Goal: Task Accomplishment & Management: Use online tool/utility

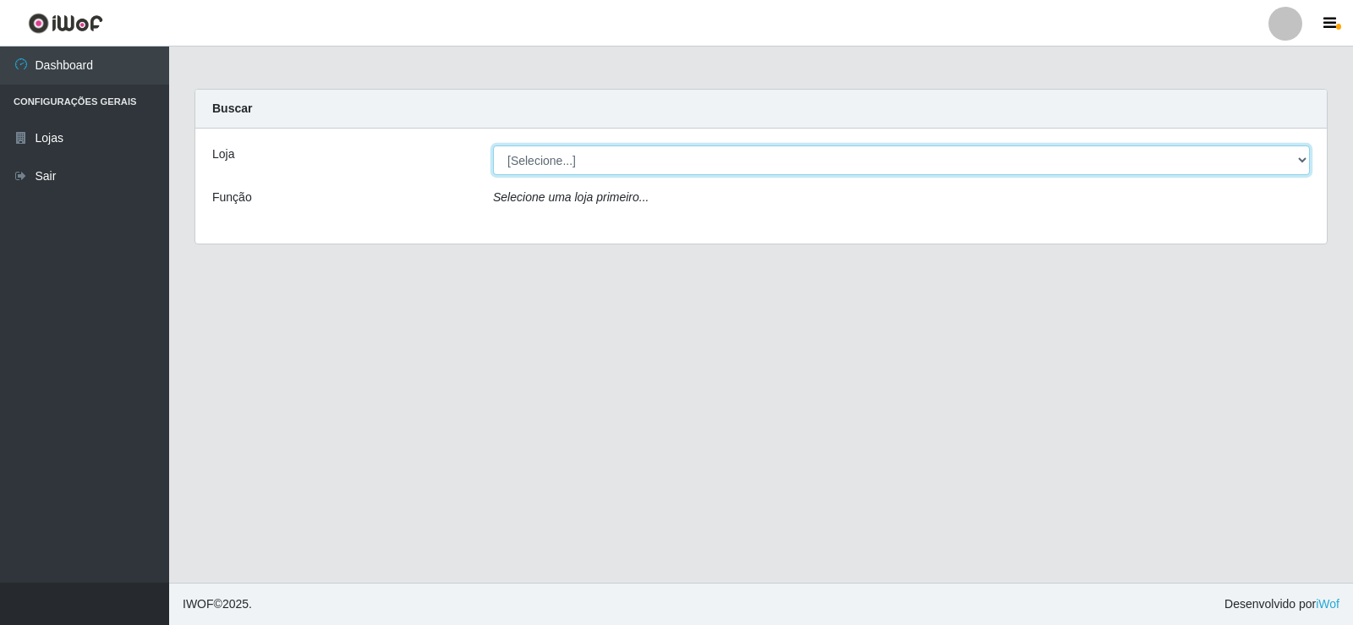
click at [1139, 147] on select "[Selecione...] Rede Compras Supermercados - LOJA 2" at bounding box center [901, 160] width 817 height 30
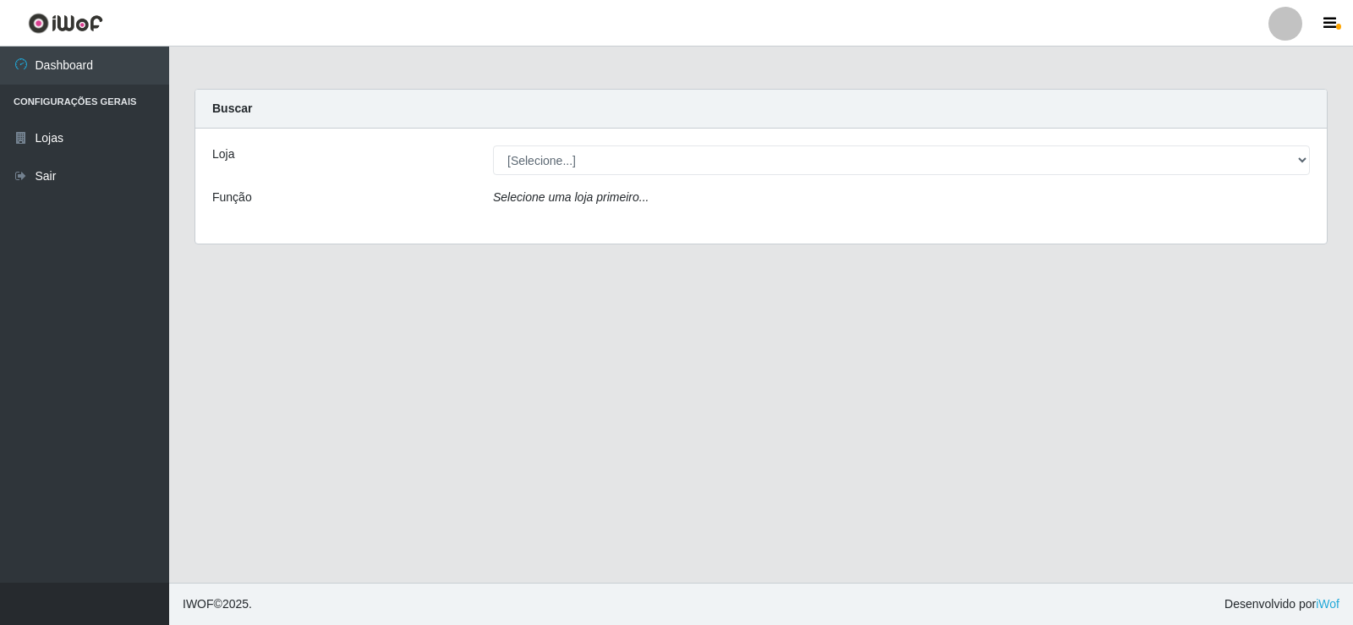
click at [1009, 227] on div "Loja [Selecione...] Rede Compras Supermercados - LOJA 2 Função Selecione uma lo…" at bounding box center [761, 186] width 1132 height 115
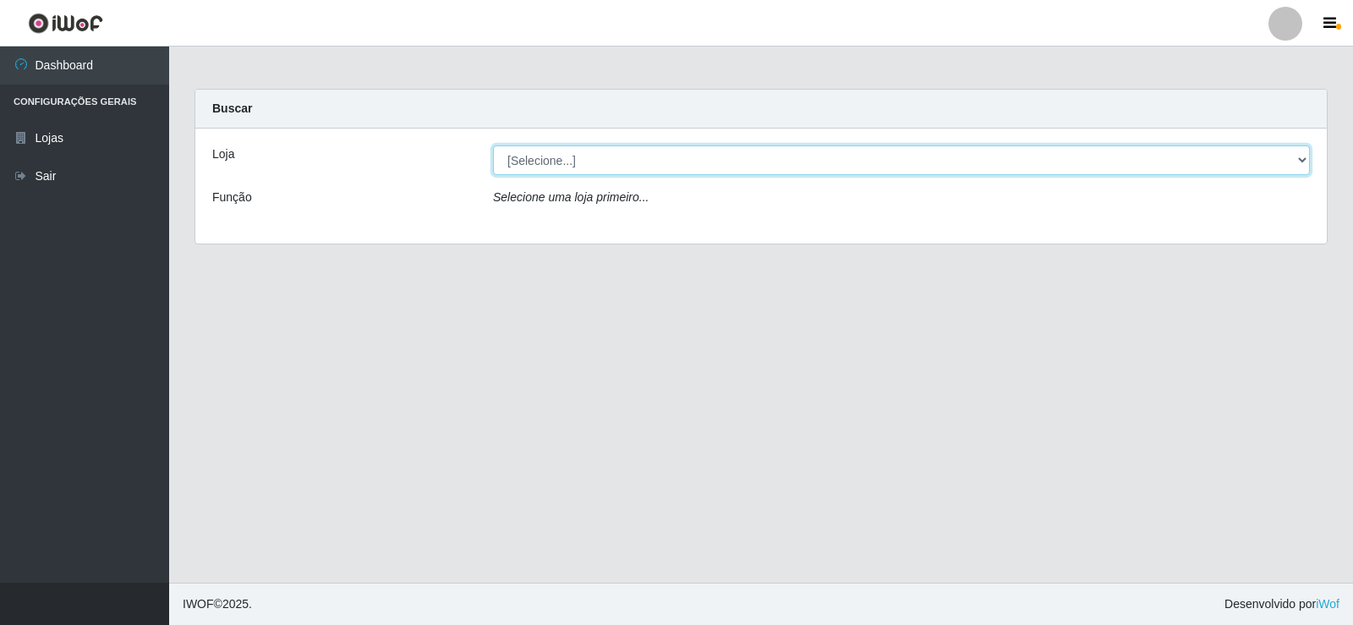
click at [627, 164] on select "[Selecione...] Rede Compras Supermercados - LOJA 2" at bounding box center [901, 160] width 817 height 30
select select "161"
click at [493, 145] on select "[Selecione...] Rede Compras Supermercados - LOJA 2" at bounding box center [901, 160] width 817 height 30
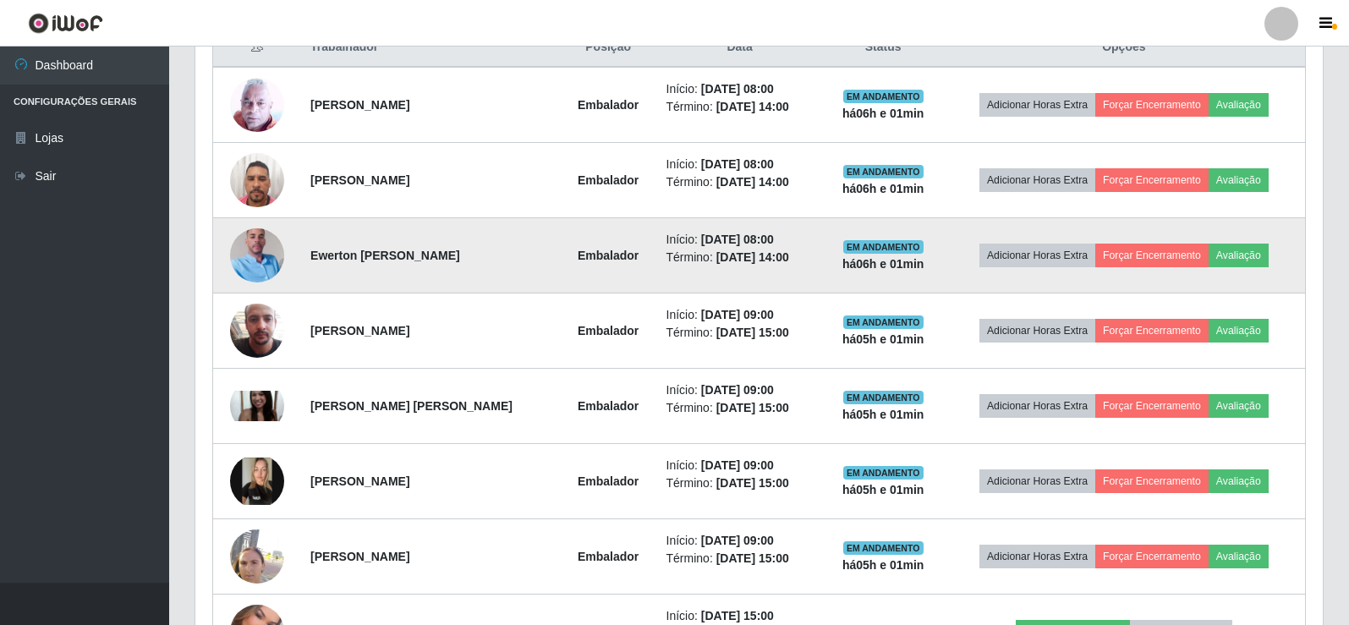
scroll to position [677, 0]
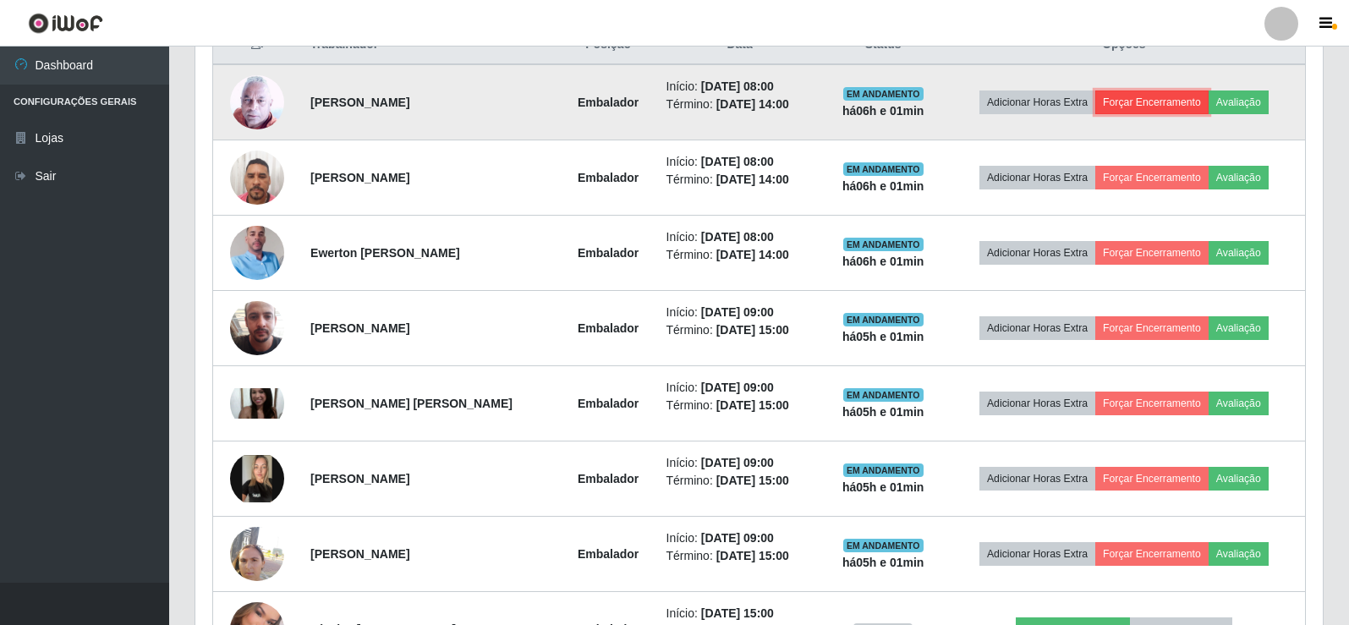
click at [1163, 107] on button "Forçar Encerramento" at bounding box center [1151, 103] width 113 height 24
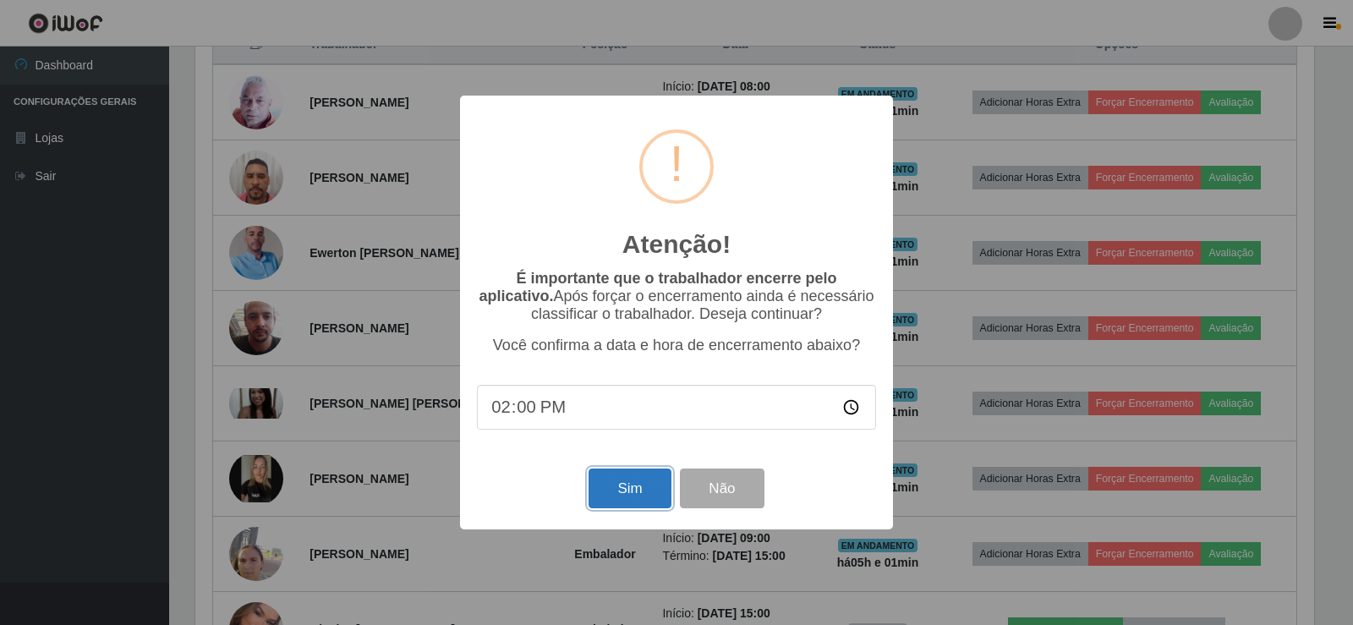
click at [621, 500] on button "Sim" at bounding box center [630, 489] width 82 height 40
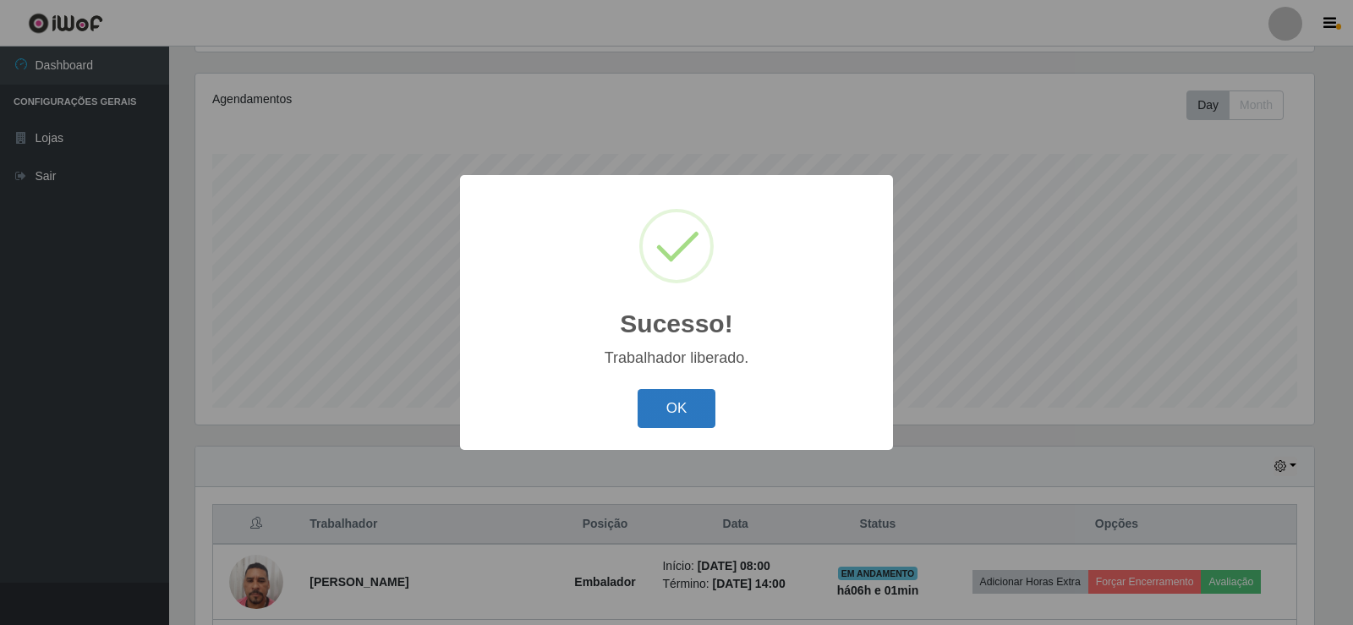
click at [699, 402] on button "OK" at bounding box center [677, 409] width 79 height 40
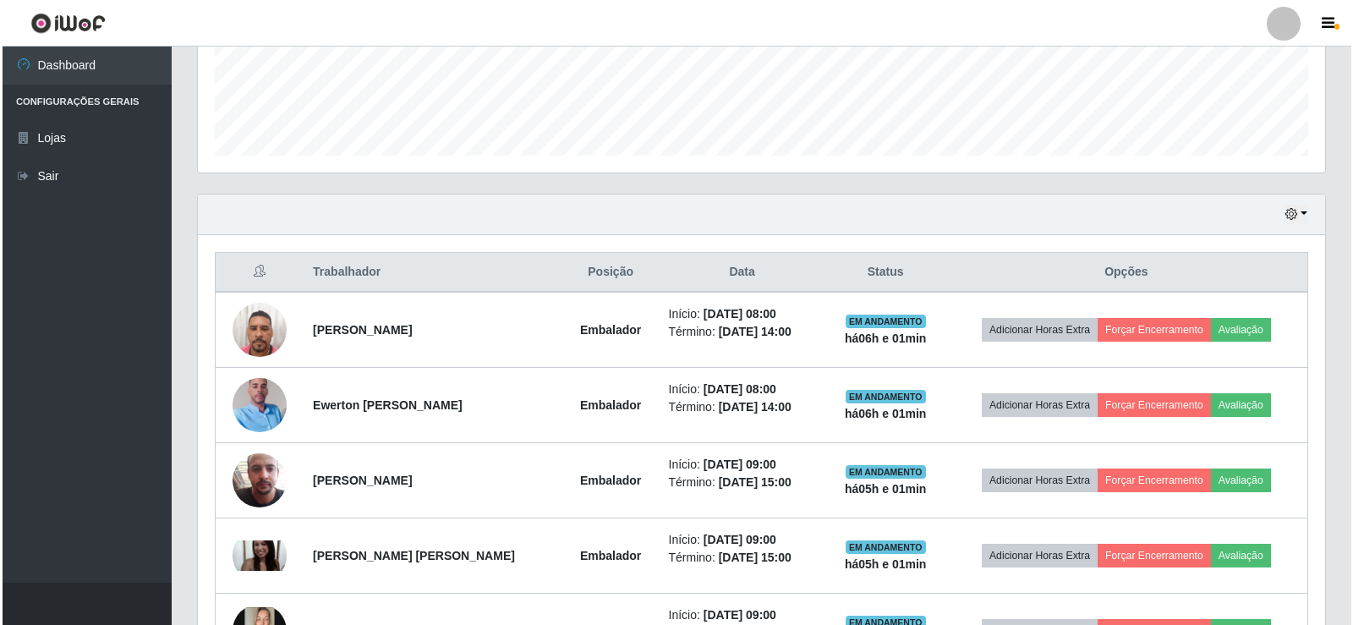
scroll to position [451, 0]
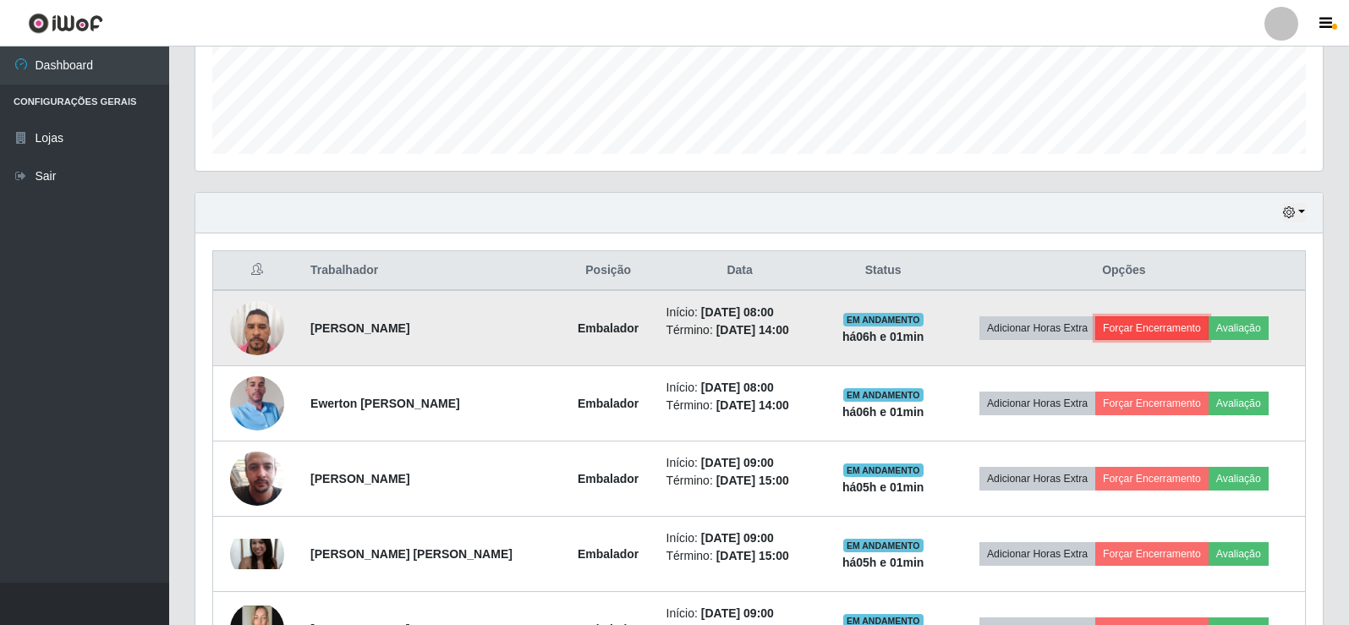
click at [1164, 328] on button "Forçar Encerramento" at bounding box center [1151, 328] width 113 height 24
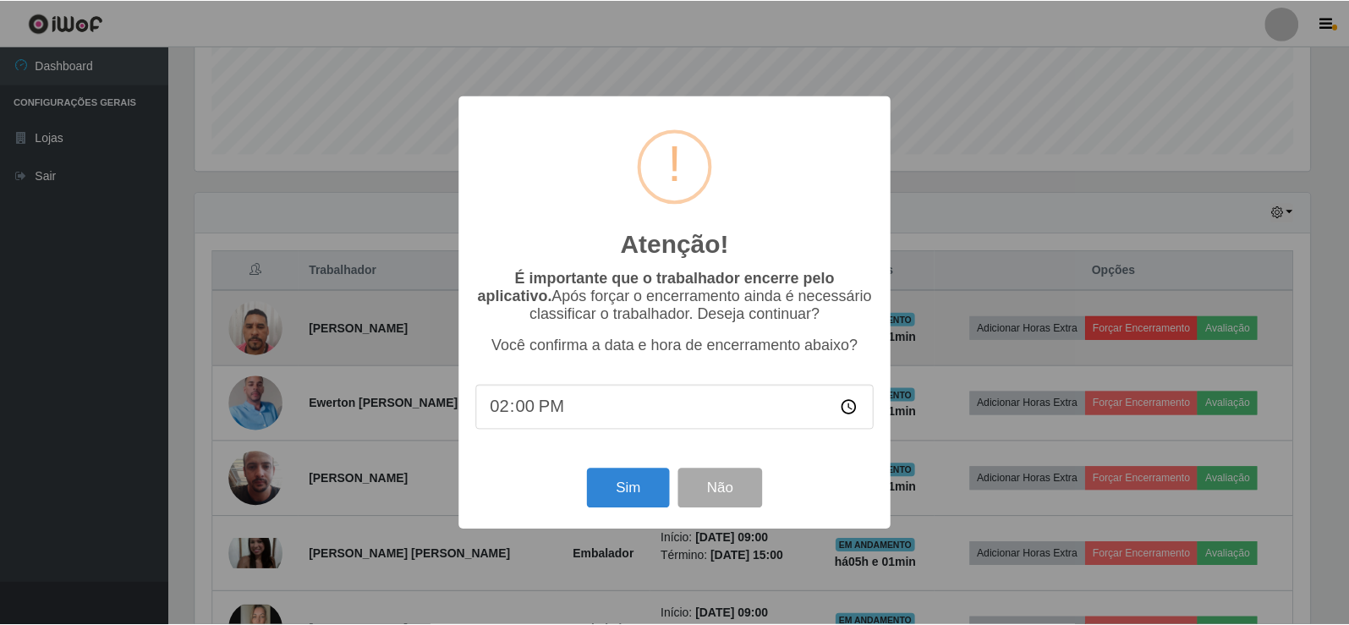
scroll to position [351, 1119]
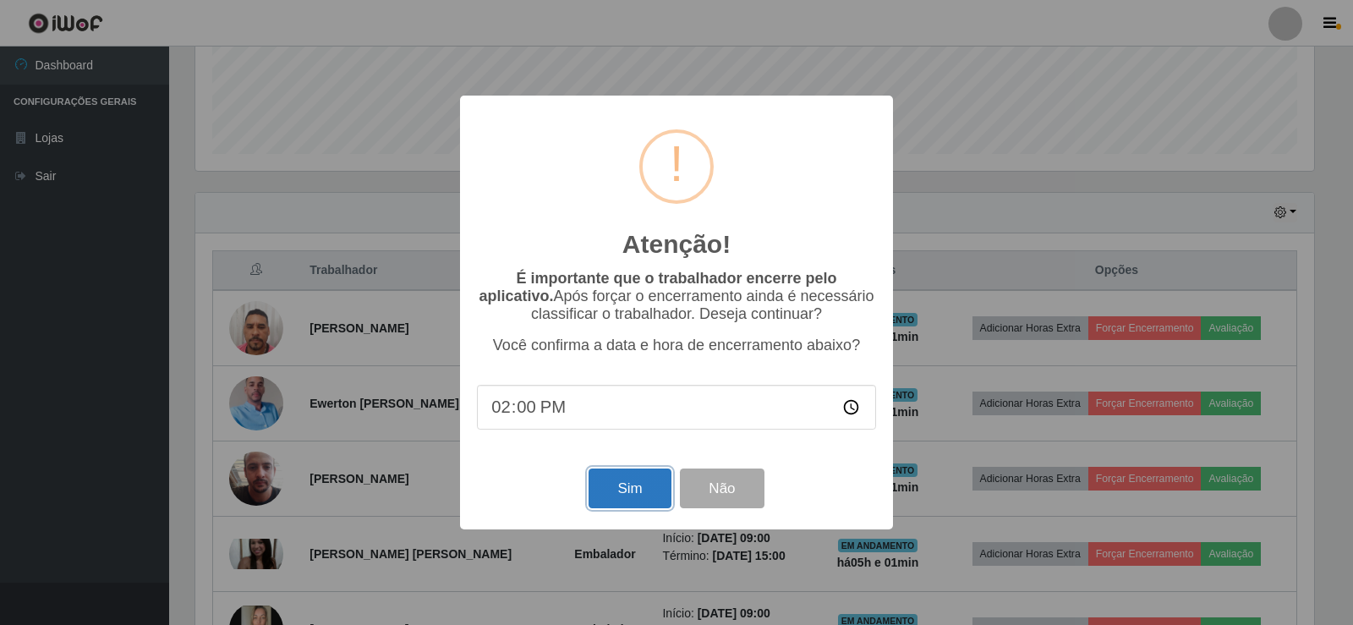
click at [648, 494] on button "Sim" at bounding box center [630, 489] width 82 height 40
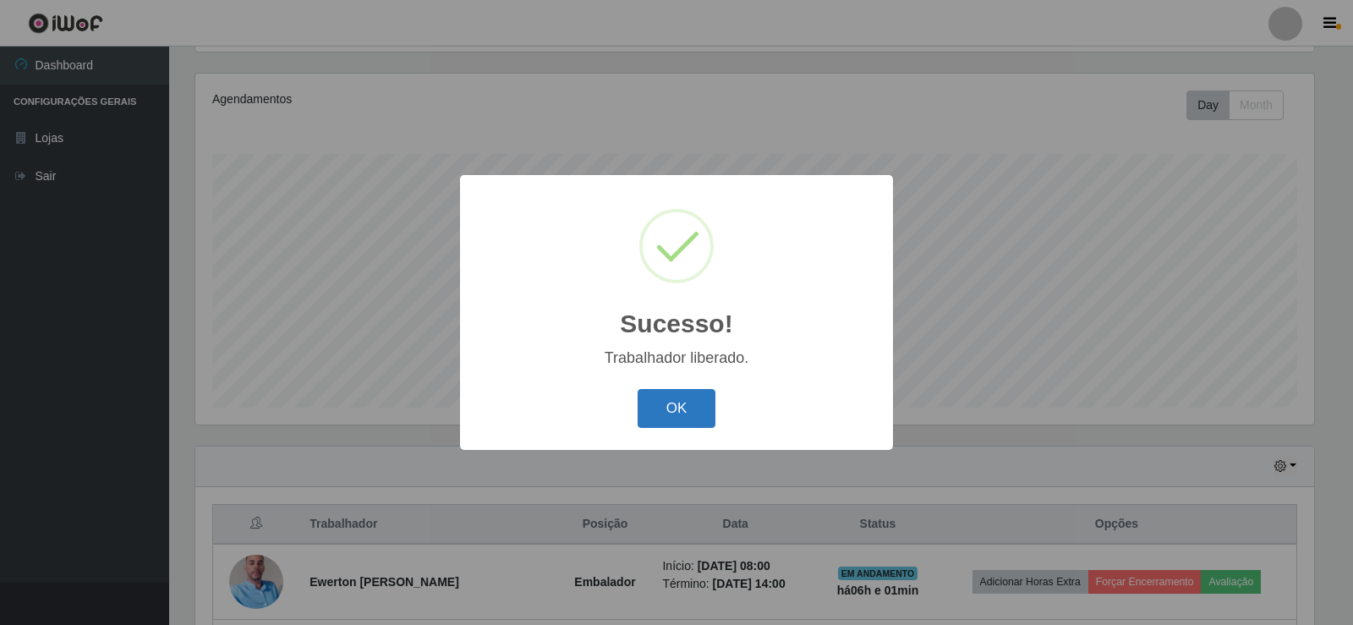
click at [672, 411] on button "OK" at bounding box center [677, 409] width 79 height 40
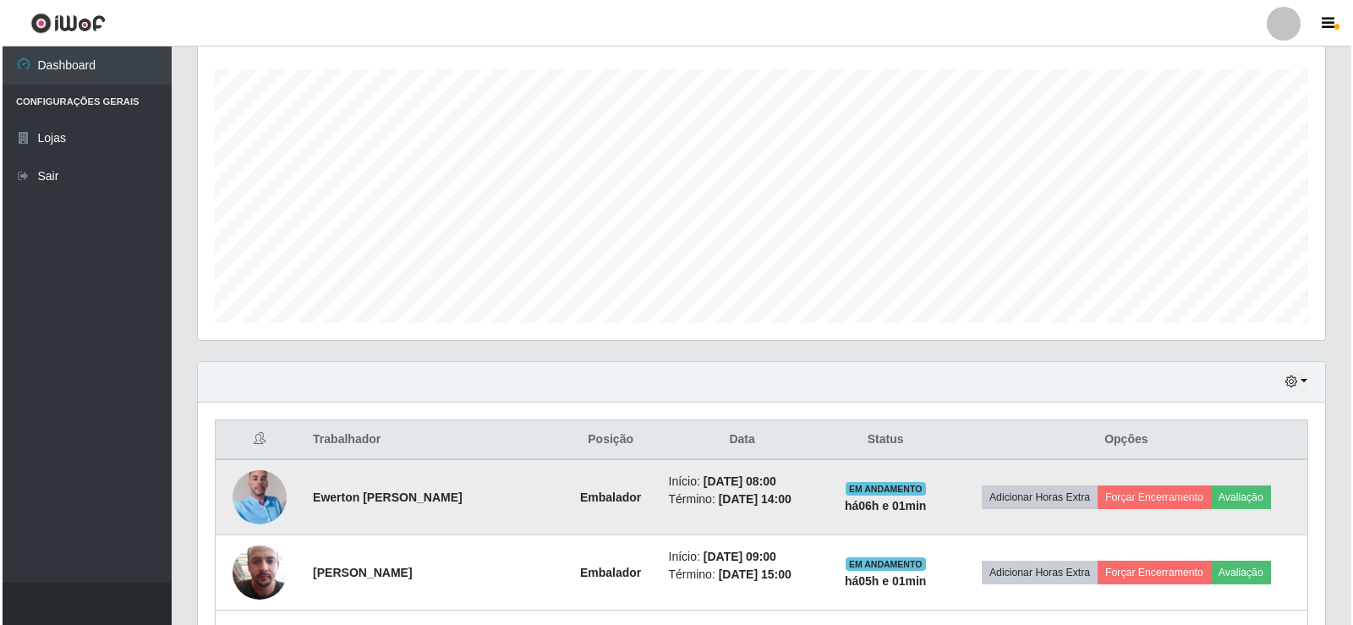
scroll to position [366, 0]
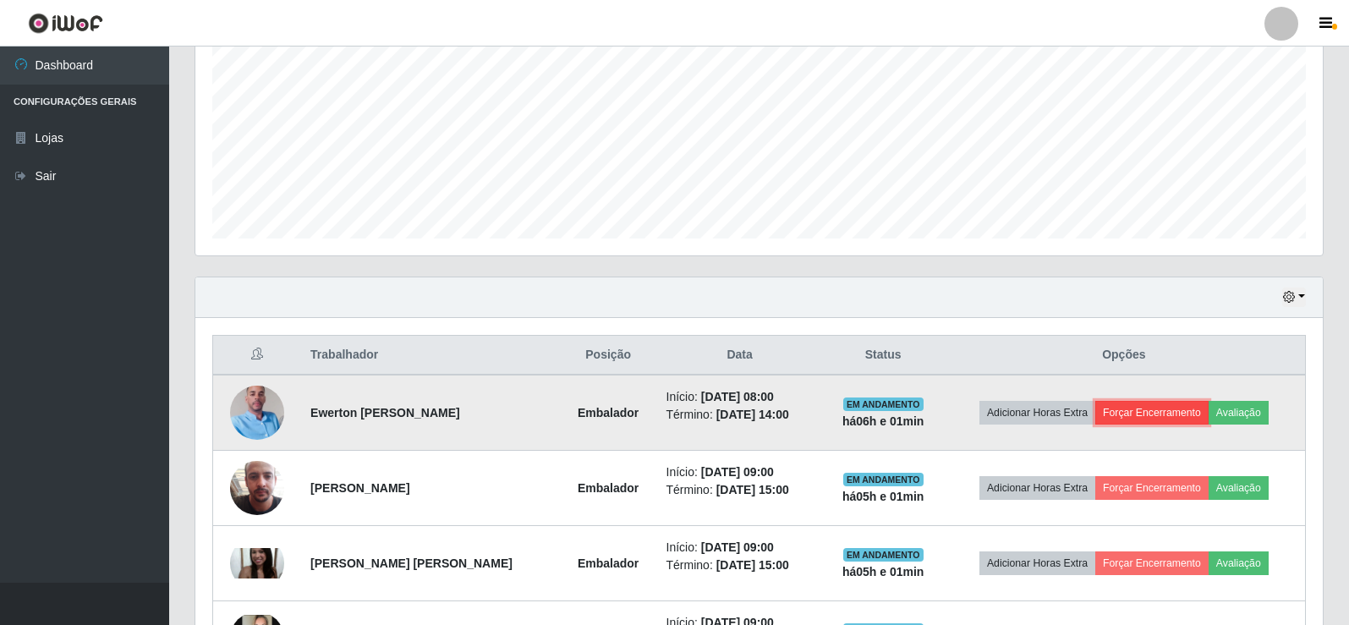
click at [1149, 415] on button "Forçar Encerramento" at bounding box center [1151, 413] width 113 height 24
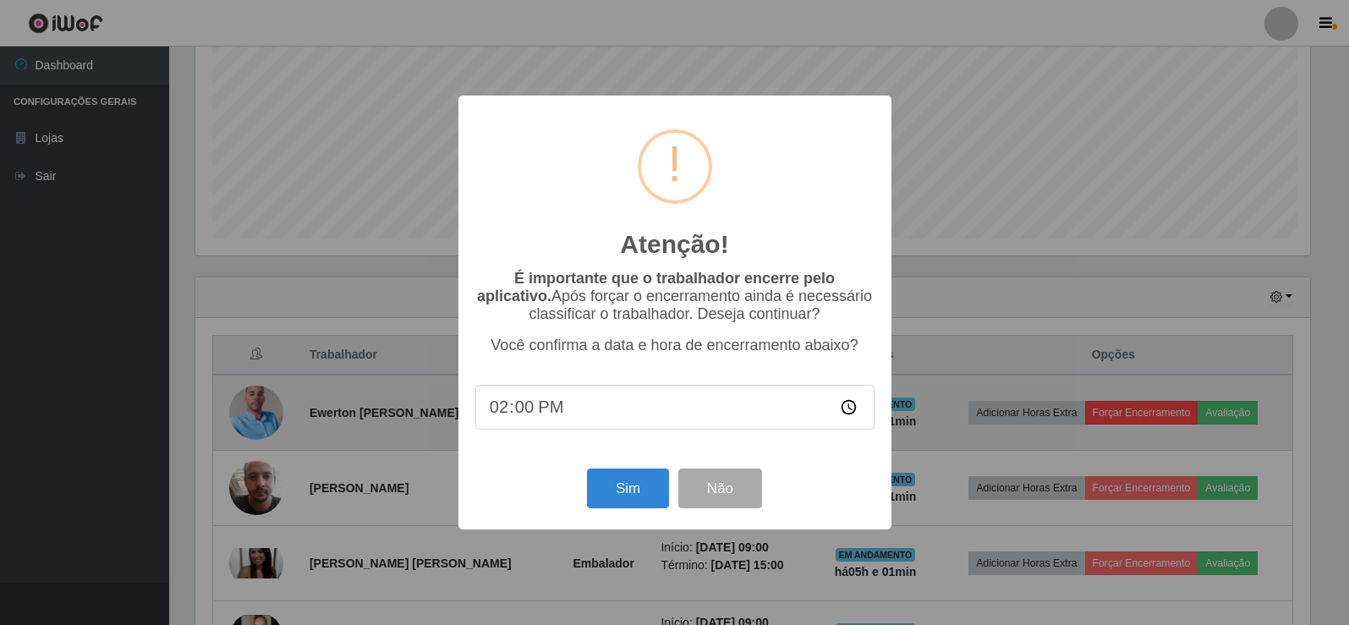
scroll to position [351, 1119]
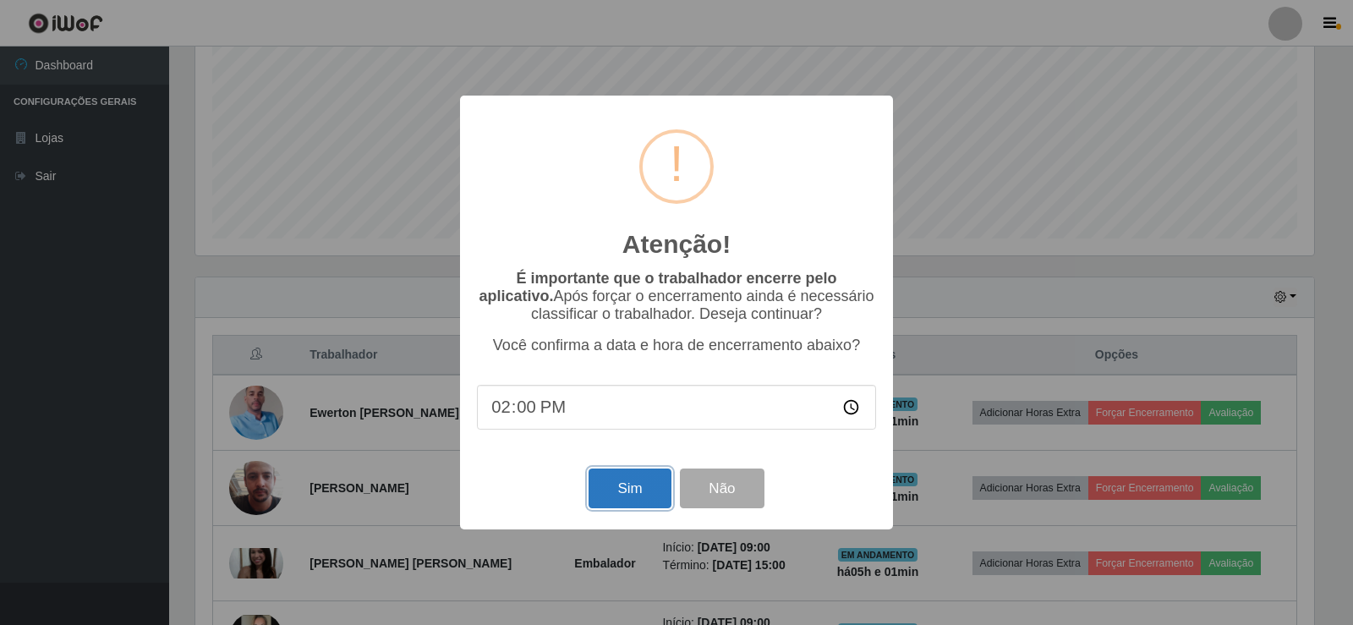
click at [650, 502] on button "Sim" at bounding box center [630, 489] width 82 height 40
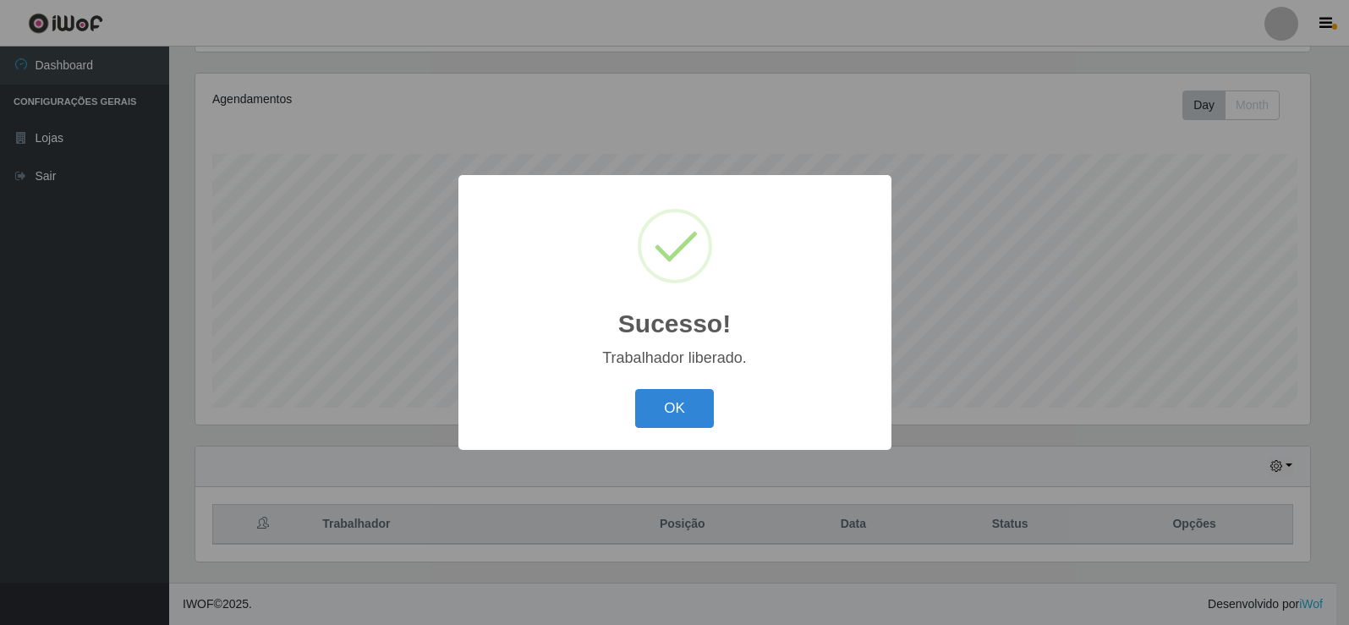
scroll to position [0, 0]
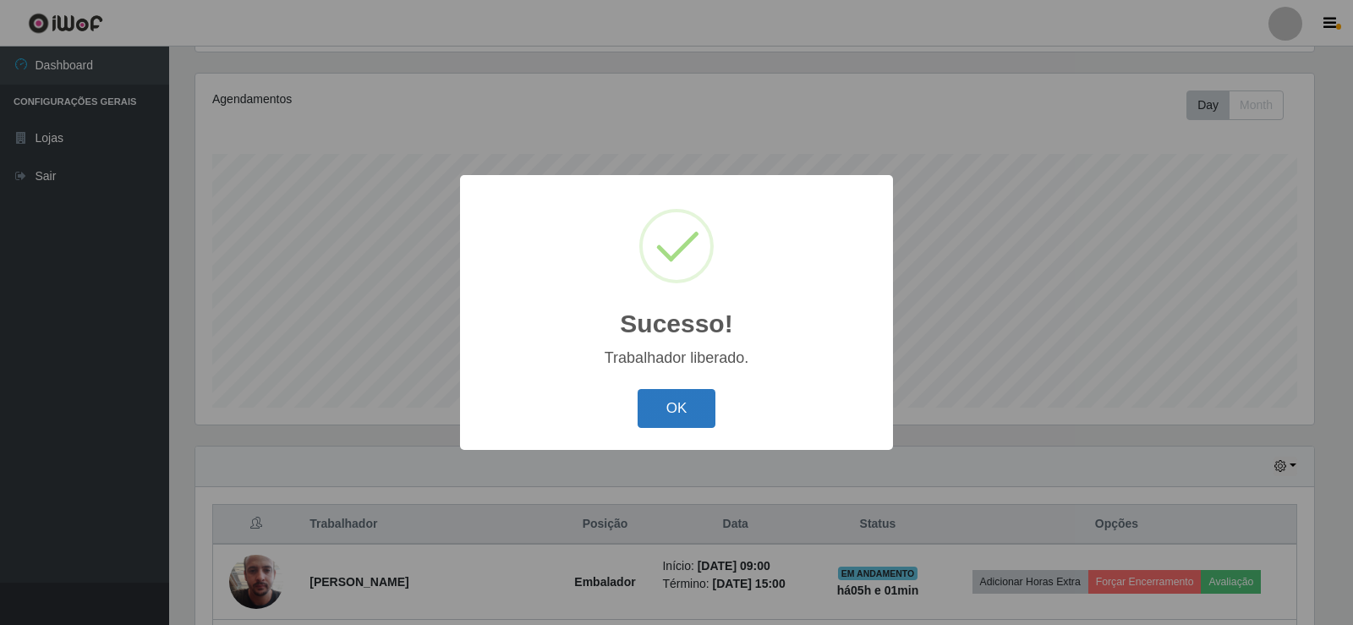
click at [699, 417] on button "OK" at bounding box center [677, 409] width 79 height 40
